Goal: Find specific page/section: Find specific page/section

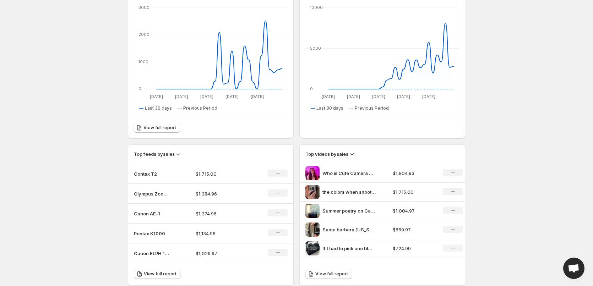
scroll to position [178, 0]
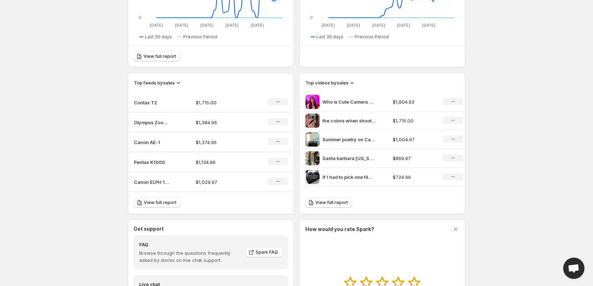
click at [336, 180] on p "If I had to pick one film camera to use for the rest of my career it would be t…" at bounding box center [349, 177] width 53 height 7
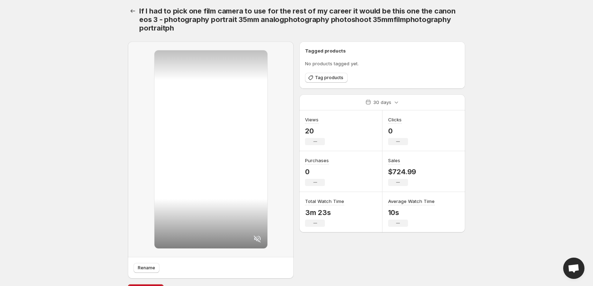
scroll to position [18, 0]
